Goal: Transaction & Acquisition: Purchase product/service

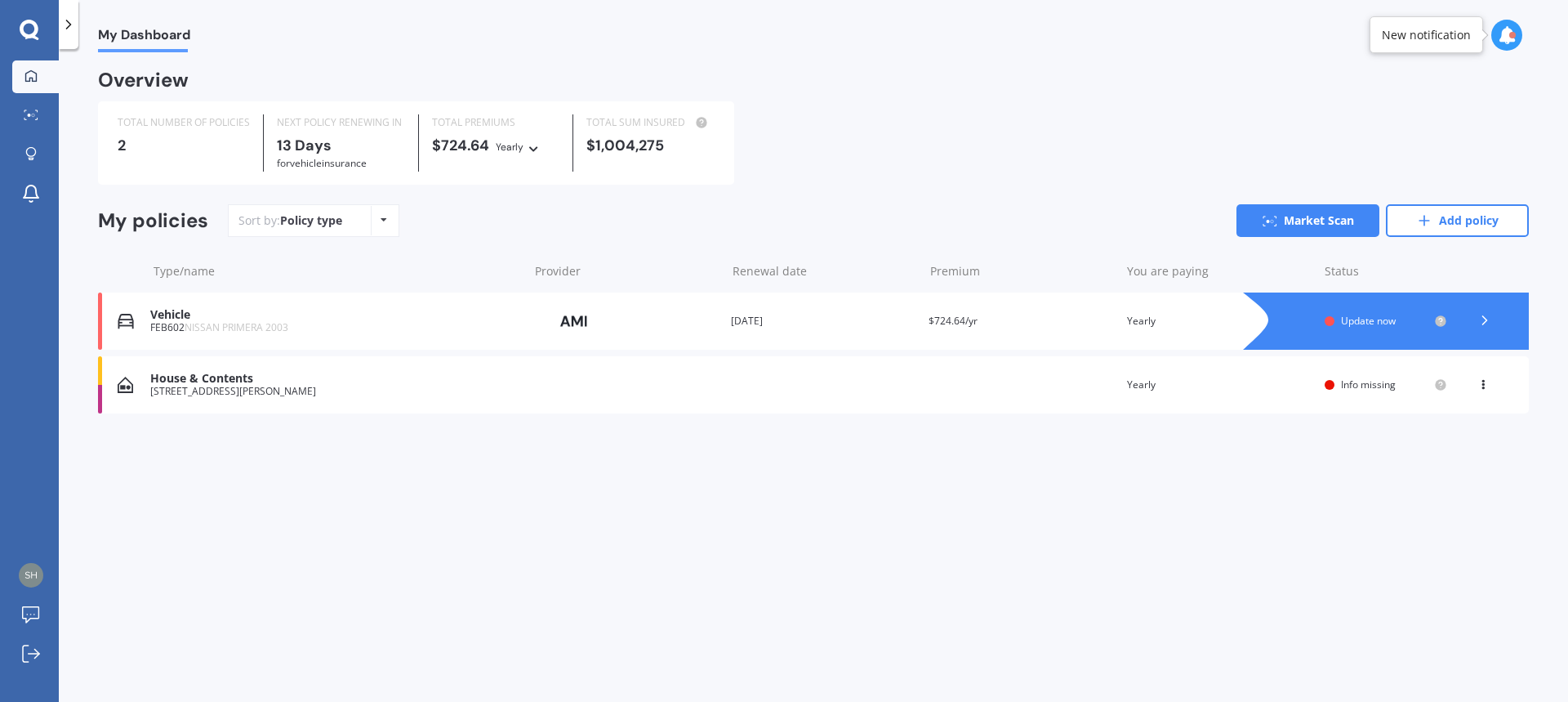
click at [1484, 318] on icon at bounding box center [1484, 319] width 16 height 16
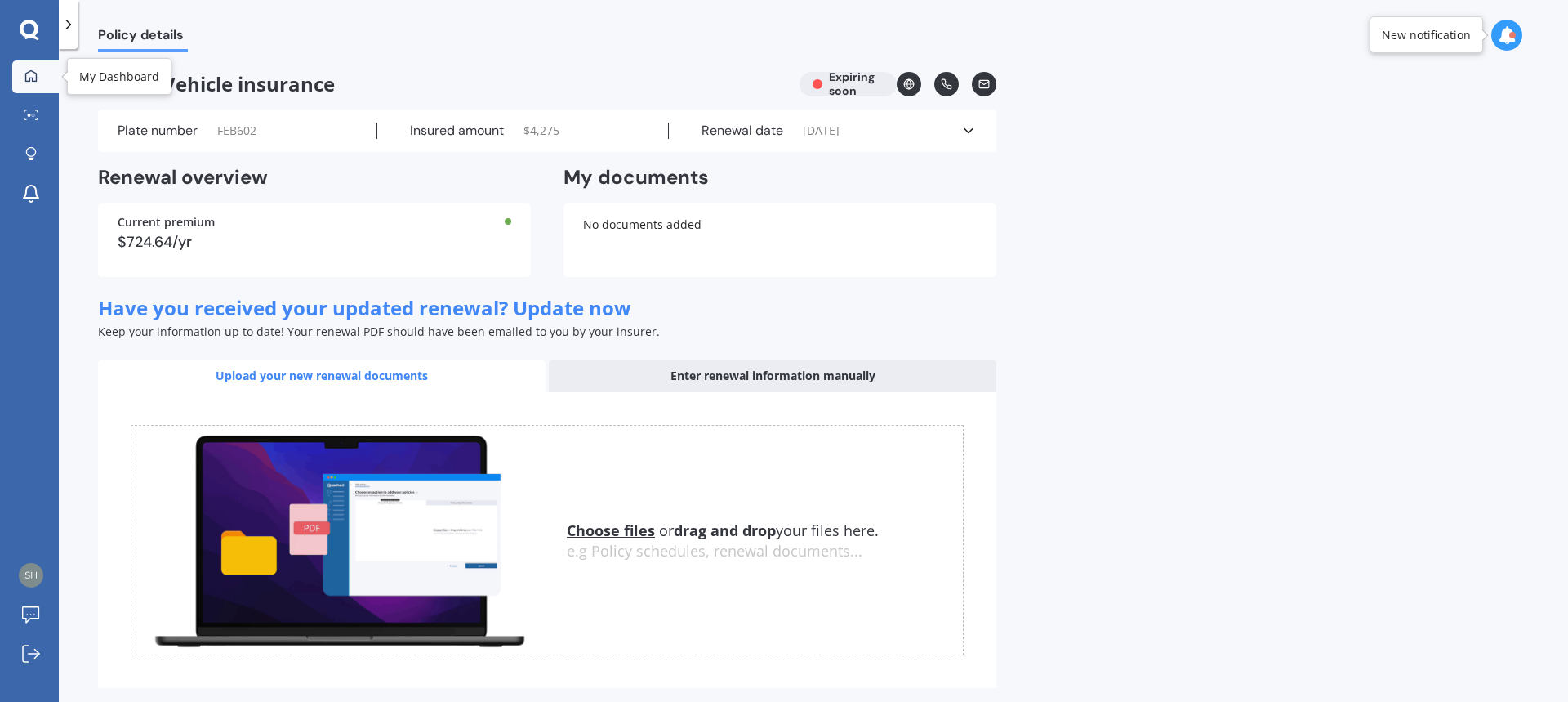
click at [42, 79] on div at bounding box center [31, 76] width 25 height 14
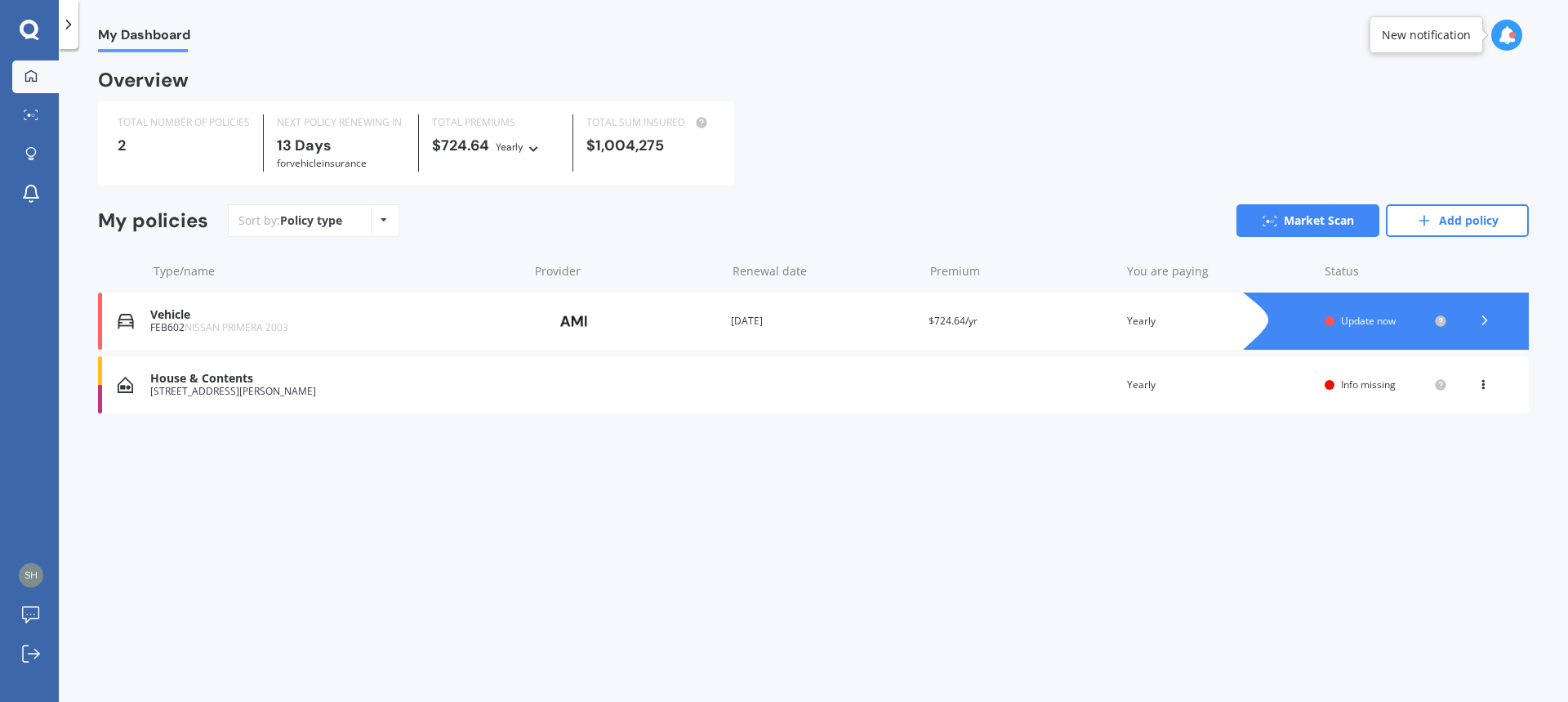
click at [204, 306] on div "Vehicle FEB602 NISSAN PRIMERA 2003 Provider Renewal date [DATE] Premium $724.64…" at bounding box center [813, 321] width 1430 height 57
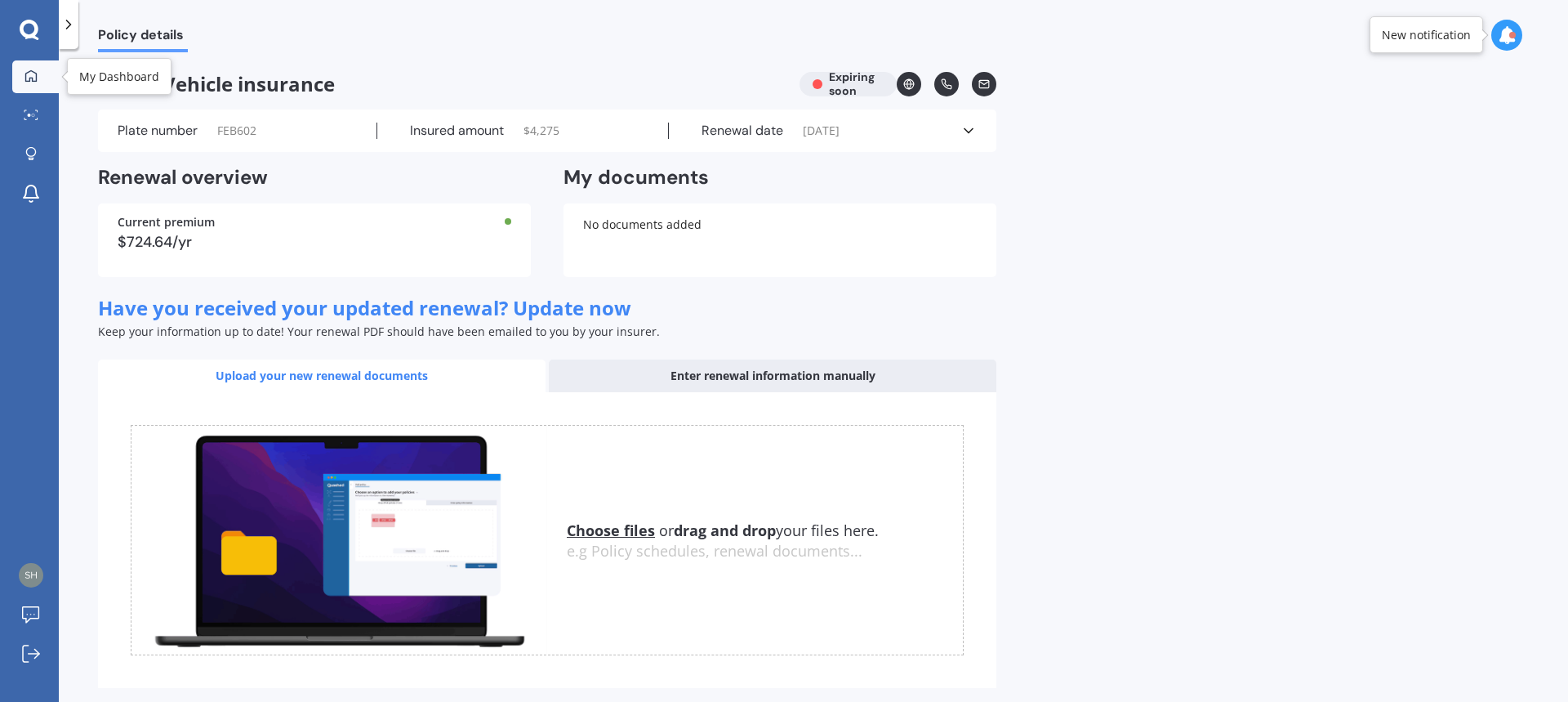
click at [28, 75] on icon at bounding box center [31, 76] width 13 height 13
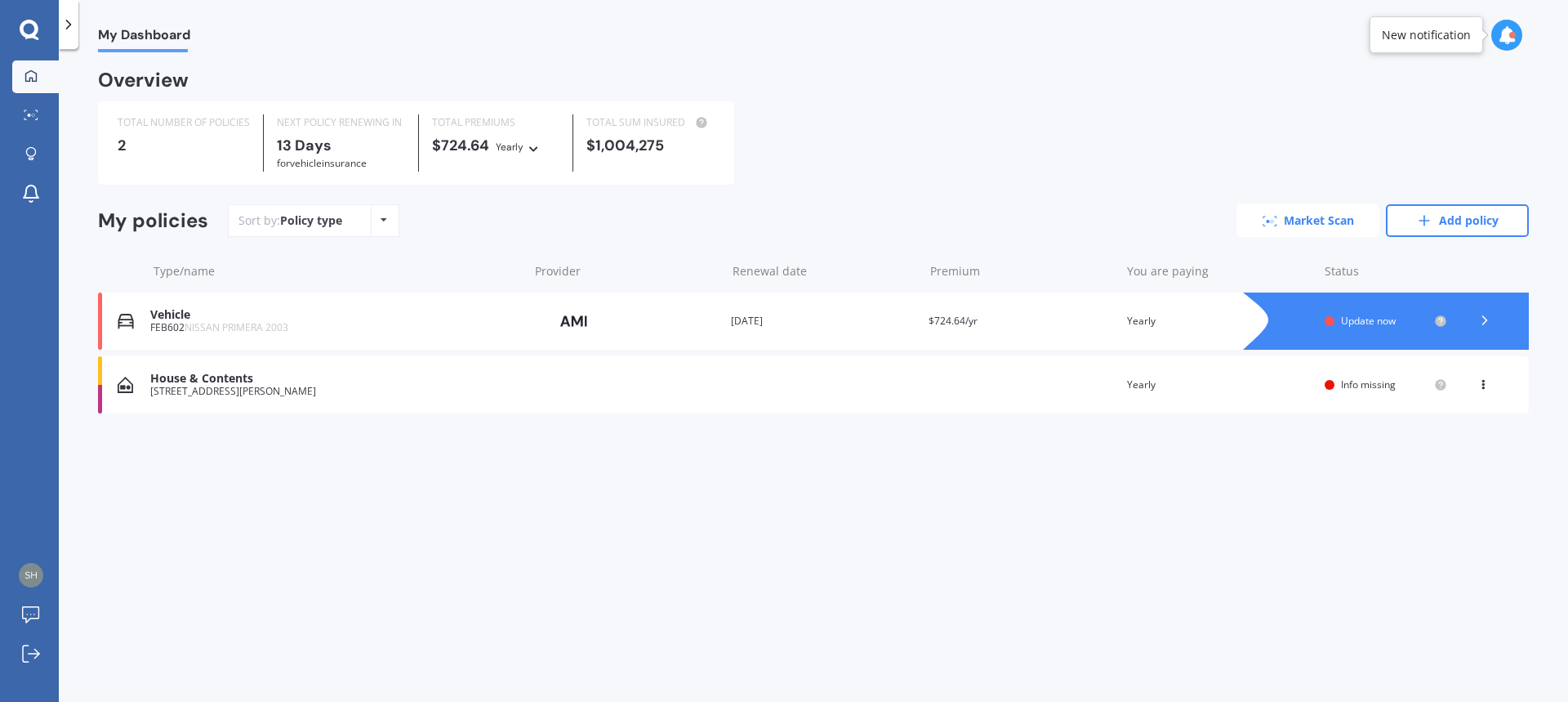
click at [1278, 213] on link "Market Scan" at bounding box center [1308, 220] width 142 height 32
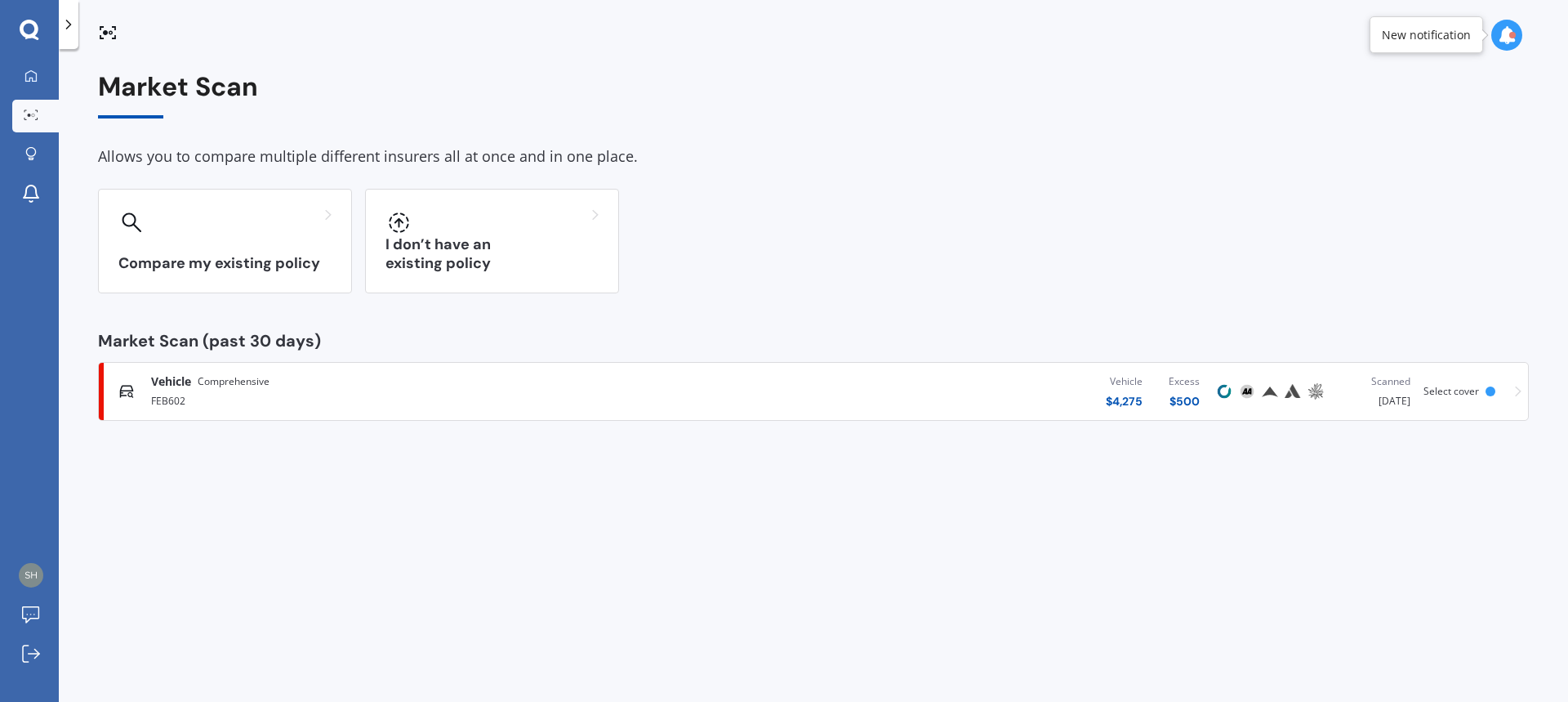
click at [223, 388] on span "Comprehensive" at bounding box center [234, 381] width 72 height 16
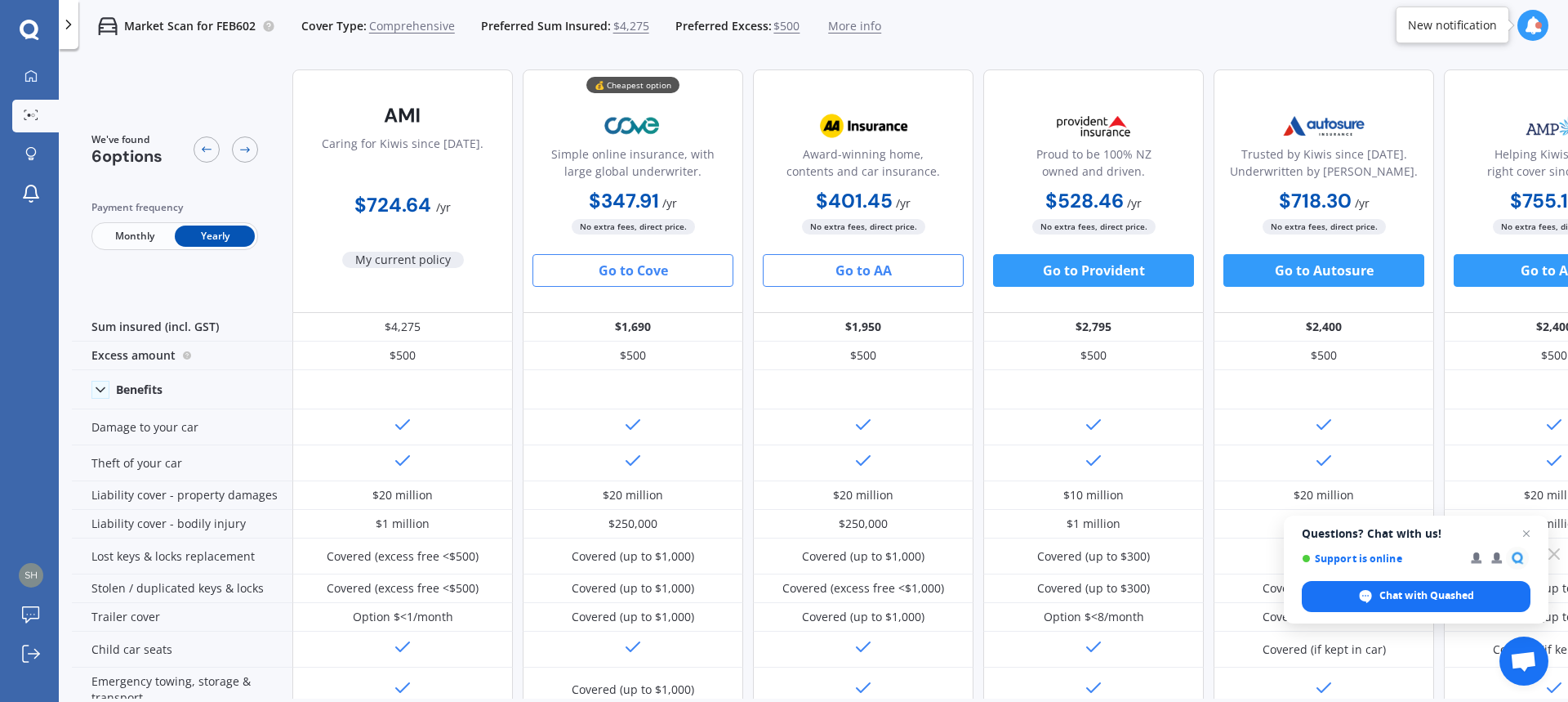
click at [830, 262] on button "Go to AA" at bounding box center [863, 270] width 201 height 32
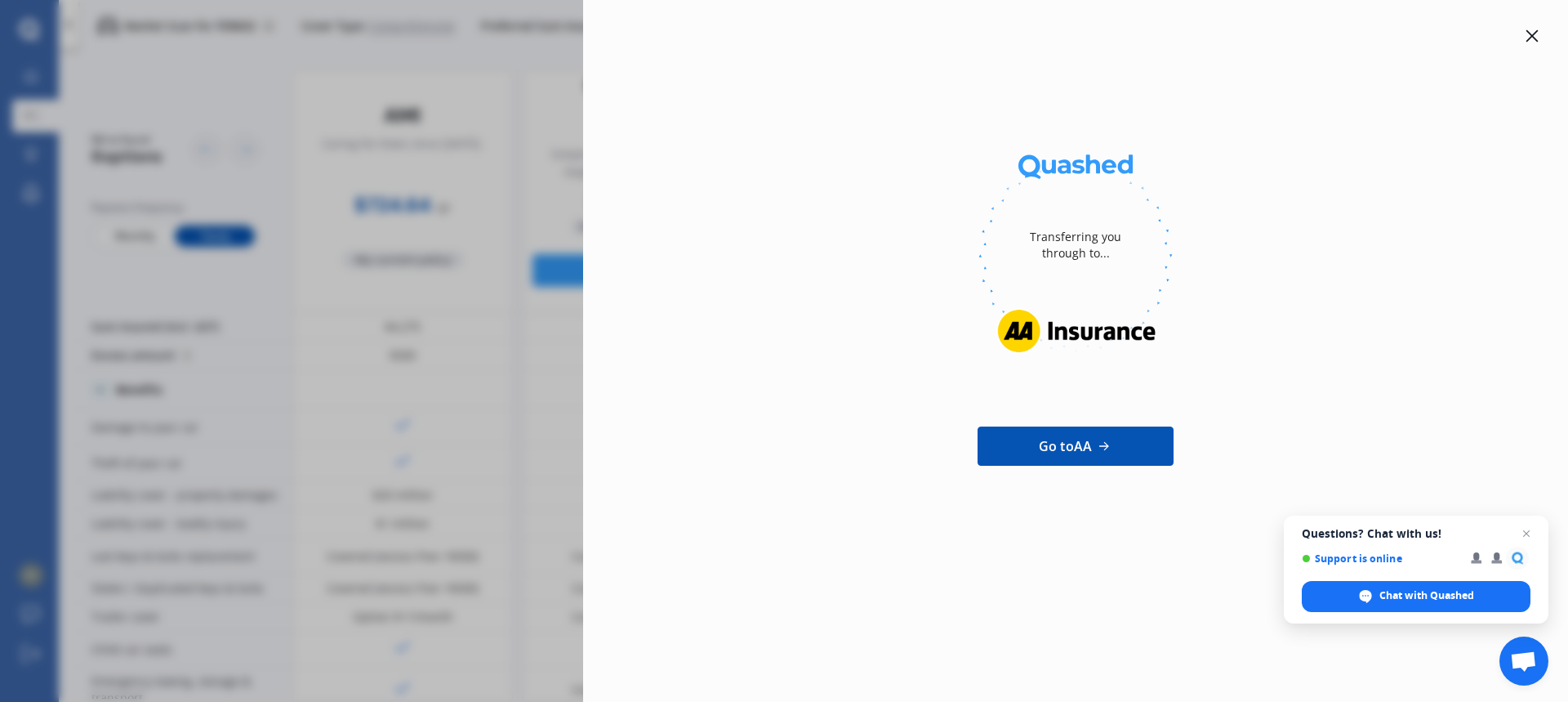
click at [1535, 38] on icon at bounding box center [1532, 36] width 12 height 12
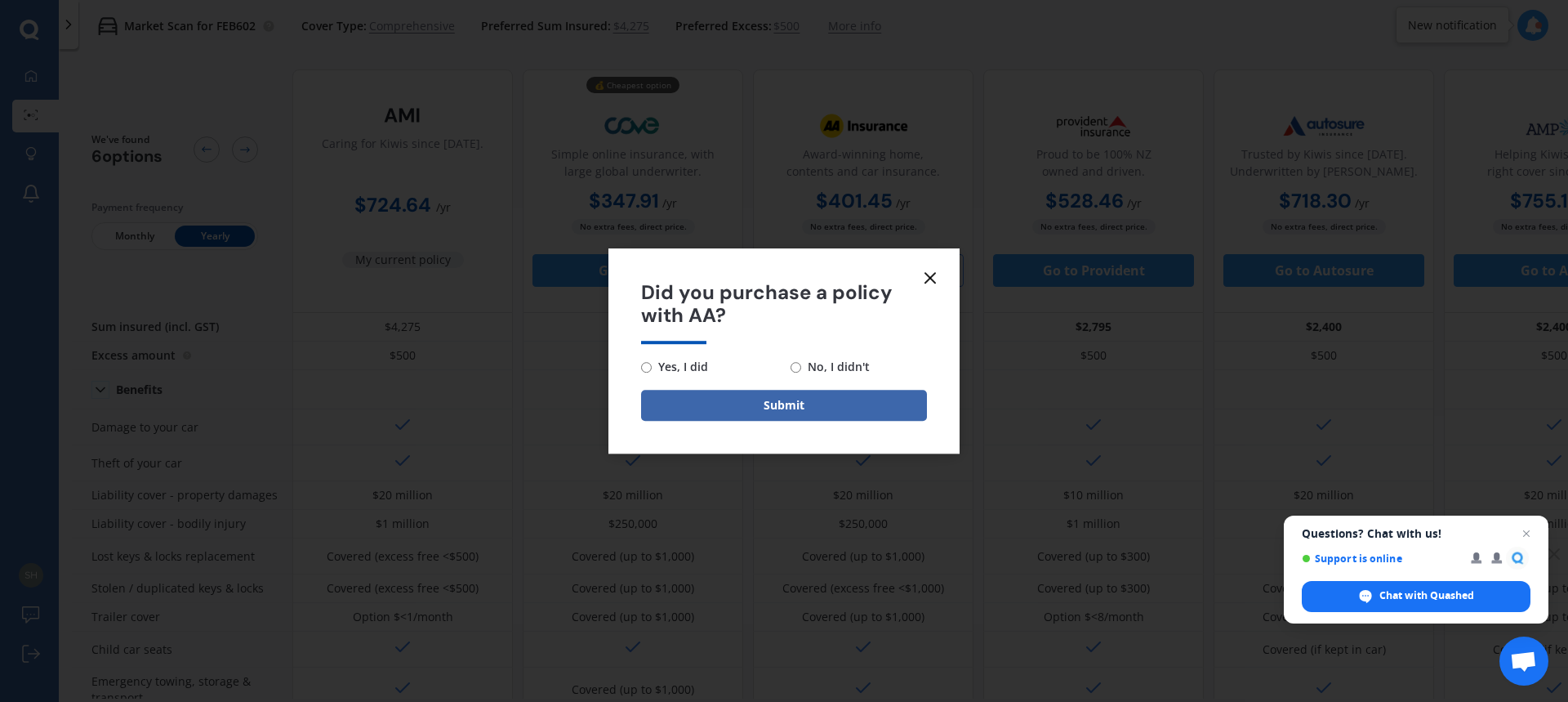
click at [935, 275] on icon at bounding box center [930, 277] width 20 height 20
